Goal: Task Accomplishment & Management: Manage account settings

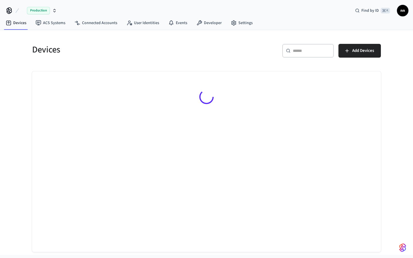
click at [297, 41] on div "​ ​ Add Devices" at bounding box center [292, 49] width 178 height 25
click at [302, 50] on input "text" at bounding box center [311, 51] width 37 height 6
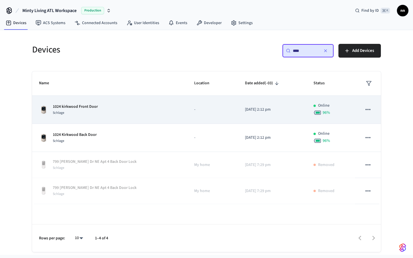
type input "****"
click at [107, 111] on div "1024 kirkwood Front Door Schlage" at bounding box center [109, 110] width 141 height 12
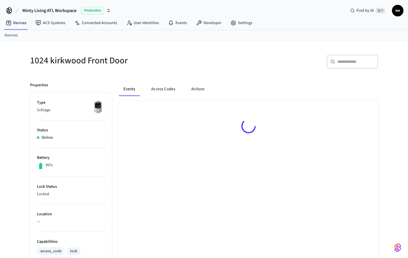
click at [114, 108] on div "Events Access Codes Actions" at bounding box center [245, 249] width 267 height 348
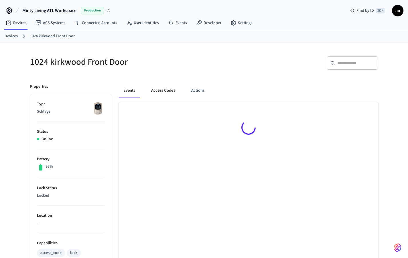
click at [154, 85] on button "Access Codes" at bounding box center [163, 91] width 33 height 14
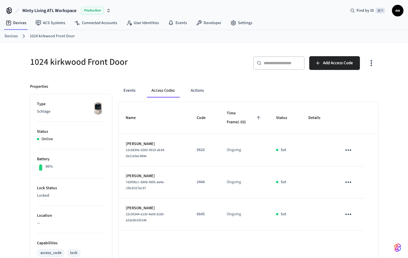
click at [11, 38] on link "Devices" at bounding box center [11, 36] width 13 height 6
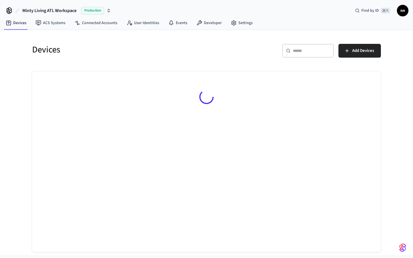
click at [303, 52] on input "text" at bounding box center [311, 51] width 37 height 6
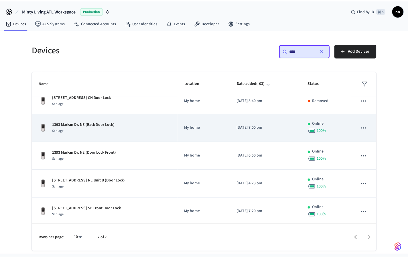
scroll to position [50, 0]
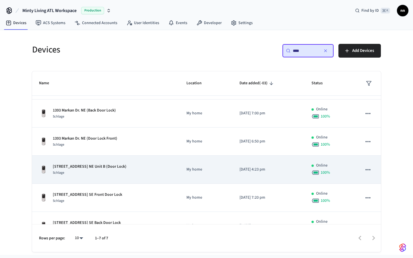
type input "***"
click at [101, 166] on p "[STREET_ADDRESS] NE Unit B (Door Lock)" at bounding box center [90, 167] width 74 height 6
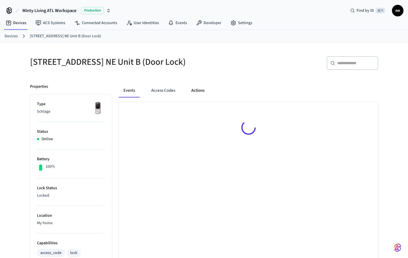
click at [206, 87] on button "Actions" at bounding box center [198, 91] width 22 height 14
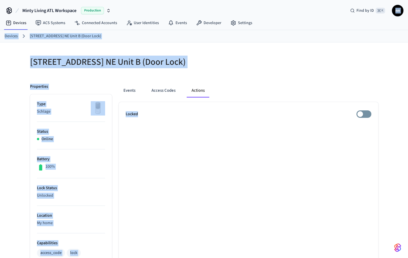
drag, startPoint x: 259, startPoint y: 5, endPoint x: 259, endPoint y: 225, distance: 220.1
click at [259, 5] on div "Minty Living ATL Workspace Production Find by ID ⌘ K nn" at bounding box center [204, 8] width 408 height 17
click at [14, 37] on link "Devices" at bounding box center [11, 36] width 13 height 6
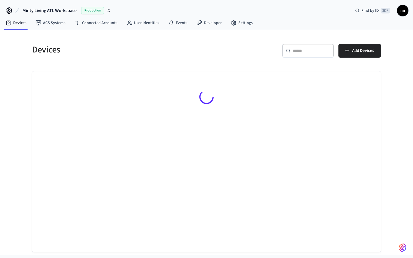
click at [302, 48] on input "text" at bounding box center [311, 51] width 37 height 6
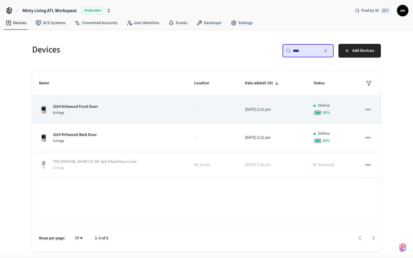
type input "****"
click at [94, 113] on div "Schlage" at bounding box center [75, 113] width 45 height 6
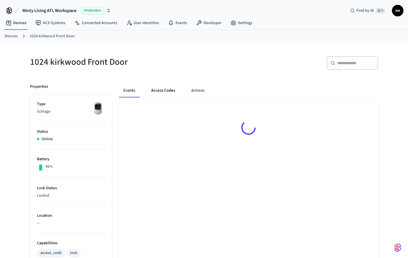
click at [166, 92] on button "Access Codes" at bounding box center [163, 91] width 33 height 14
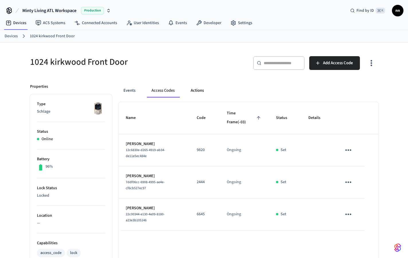
click at [204, 90] on button "Actions" at bounding box center [197, 91] width 22 height 14
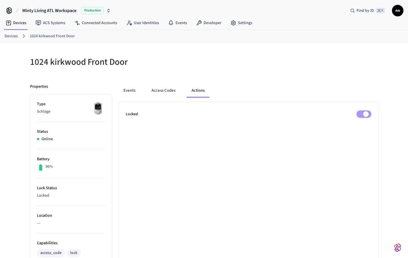
click at [17, 33] on link "Devices" at bounding box center [11, 36] width 13 height 6
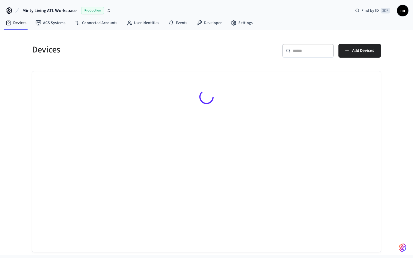
click at [317, 46] on div "​ ​" at bounding box center [308, 51] width 52 height 14
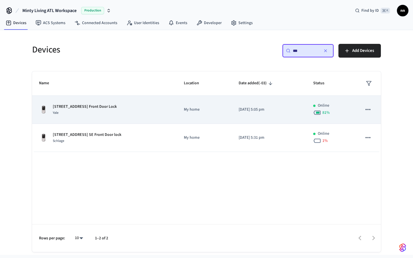
type input "***"
click at [109, 107] on p "[STREET_ADDRESS] Front Door Lock" at bounding box center [85, 107] width 64 height 6
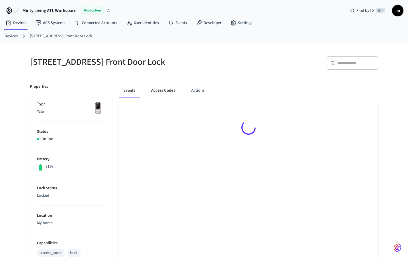
click at [167, 86] on button "Access Codes" at bounding box center [163, 91] width 33 height 14
